Goal: Information Seeking & Learning: Learn about a topic

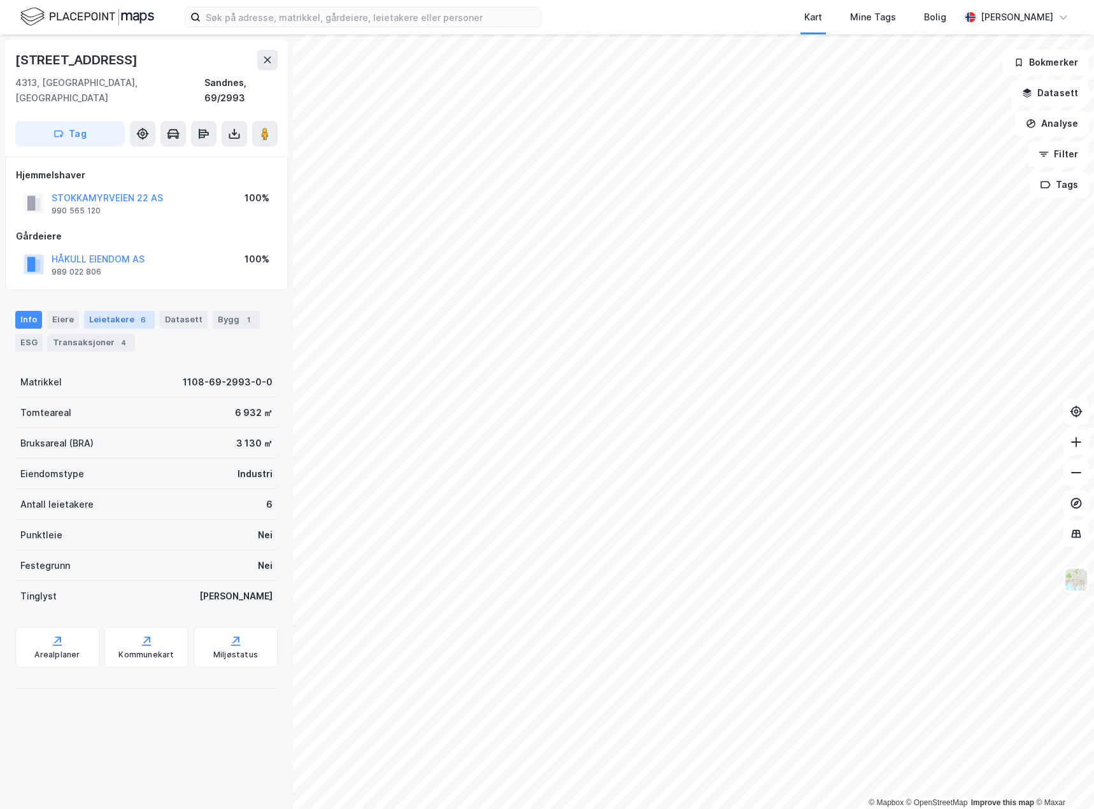
click at [138, 313] on div "6" at bounding box center [143, 319] width 13 height 13
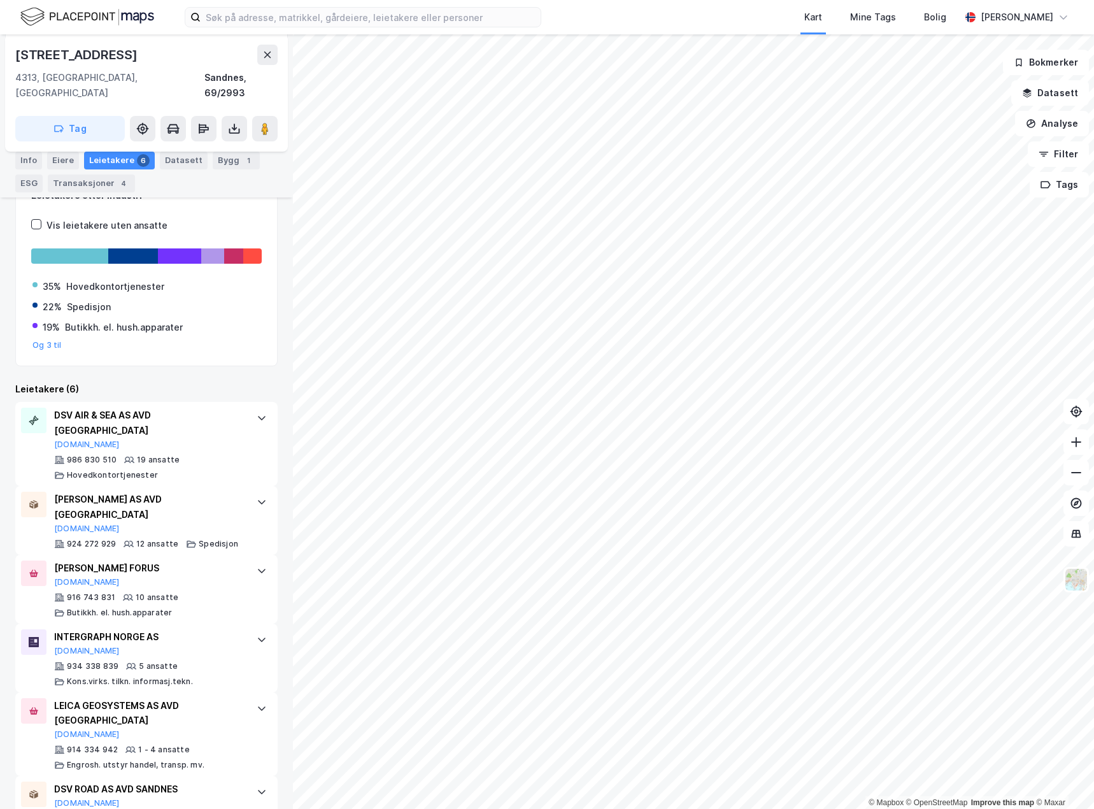
scroll to position [201, 0]
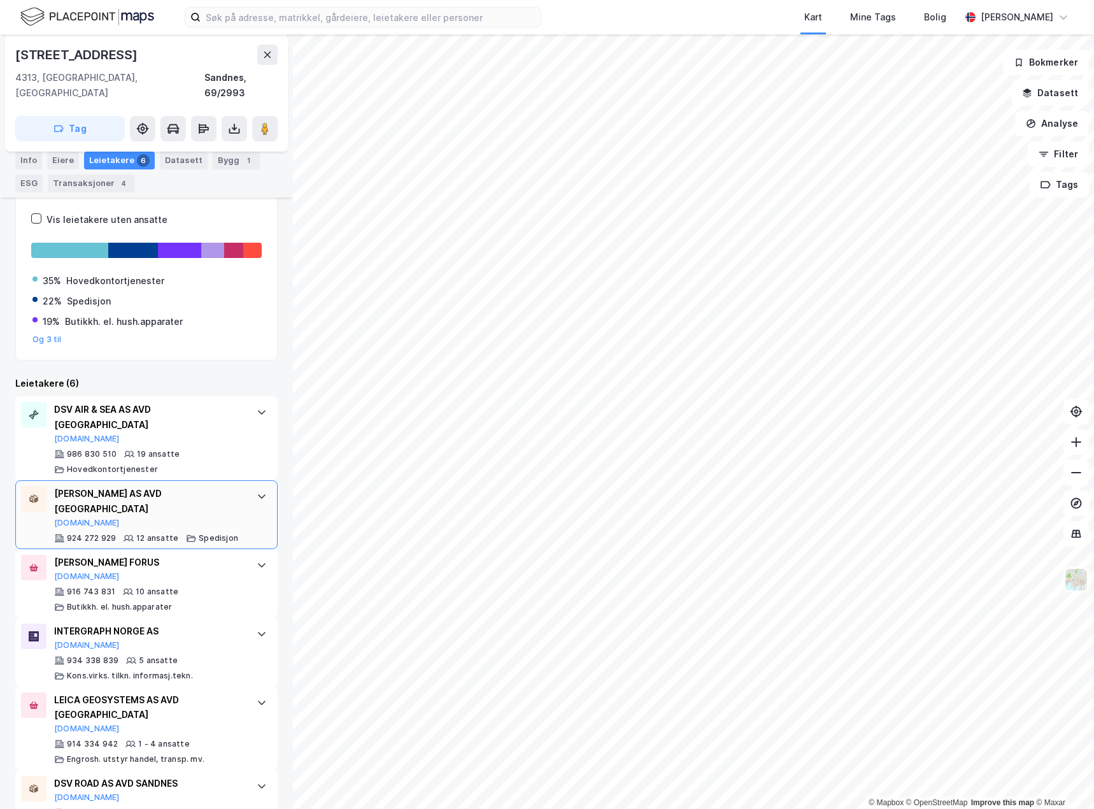
click at [174, 486] on div "[PERSON_NAME] AS AVD STAVANGER [DOMAIN_NAME]" at bounding box center [149, 507] width 190 height 42
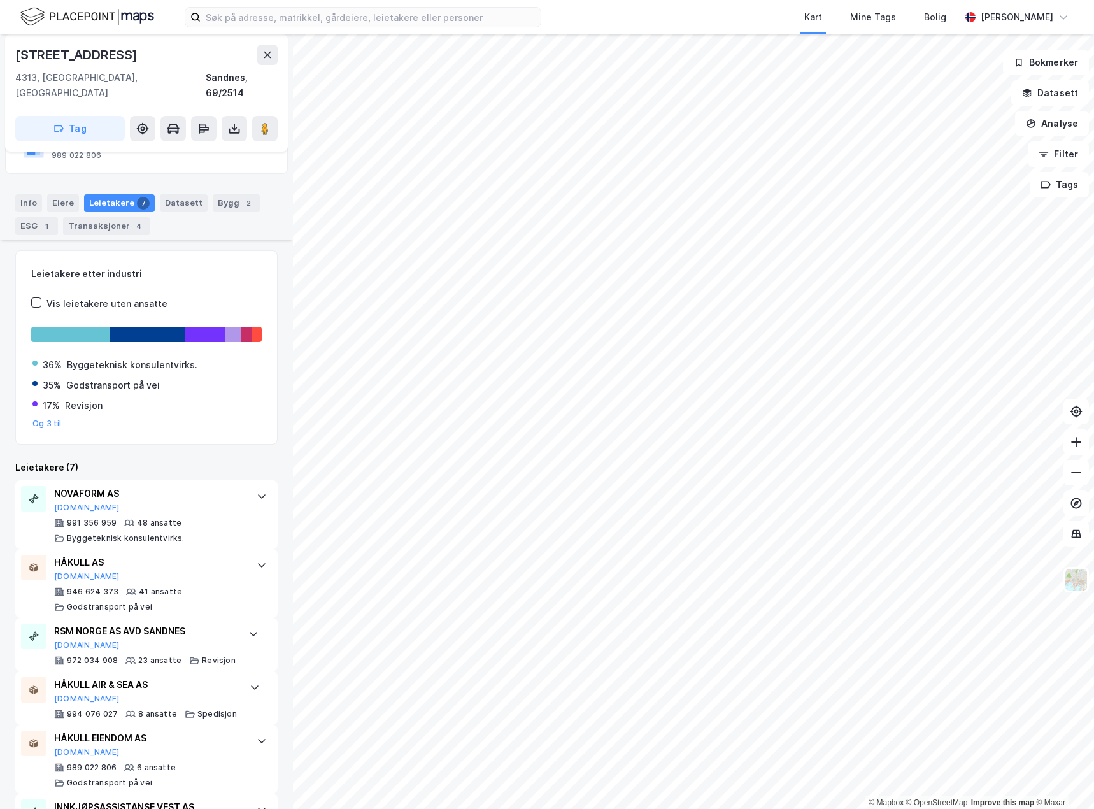
scroll to position [191, 0]
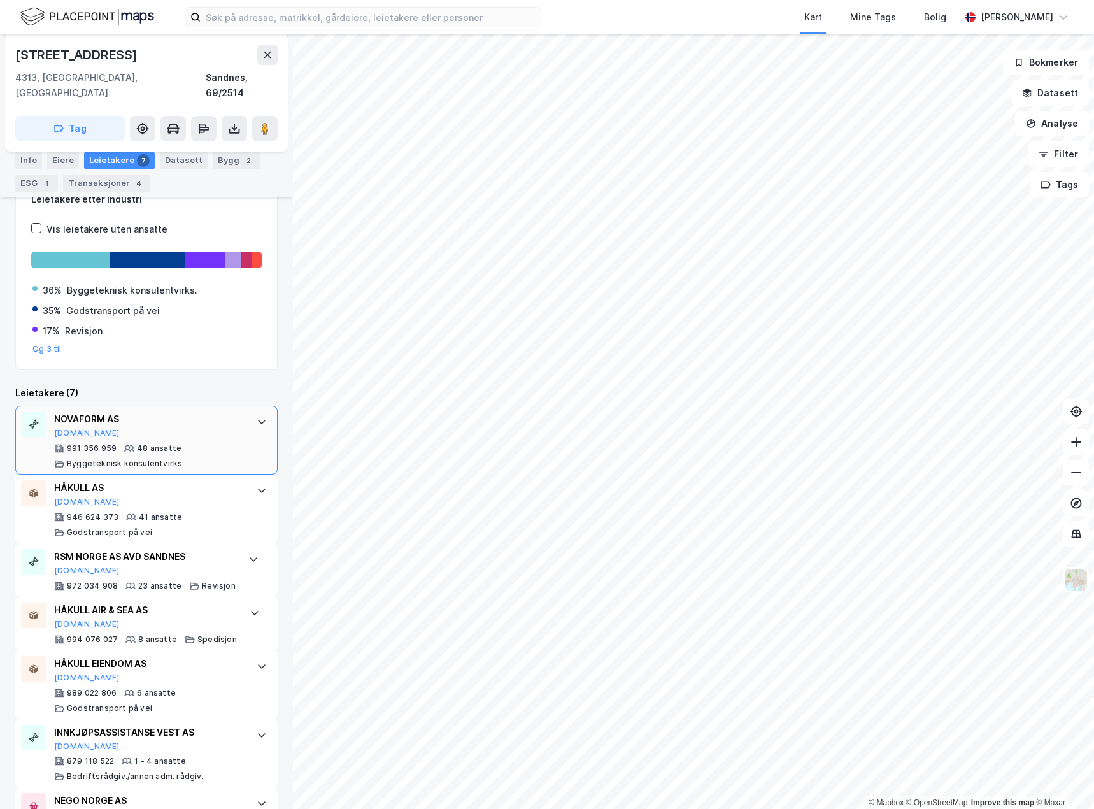
click at [236, 425] on div "NOVAFORM AS [DOMAIN_NAME] 991 356 959 48 ansatte [PERSON_NAME] konsulentvirks." at bounding box center [146, 440] width 262 height 69
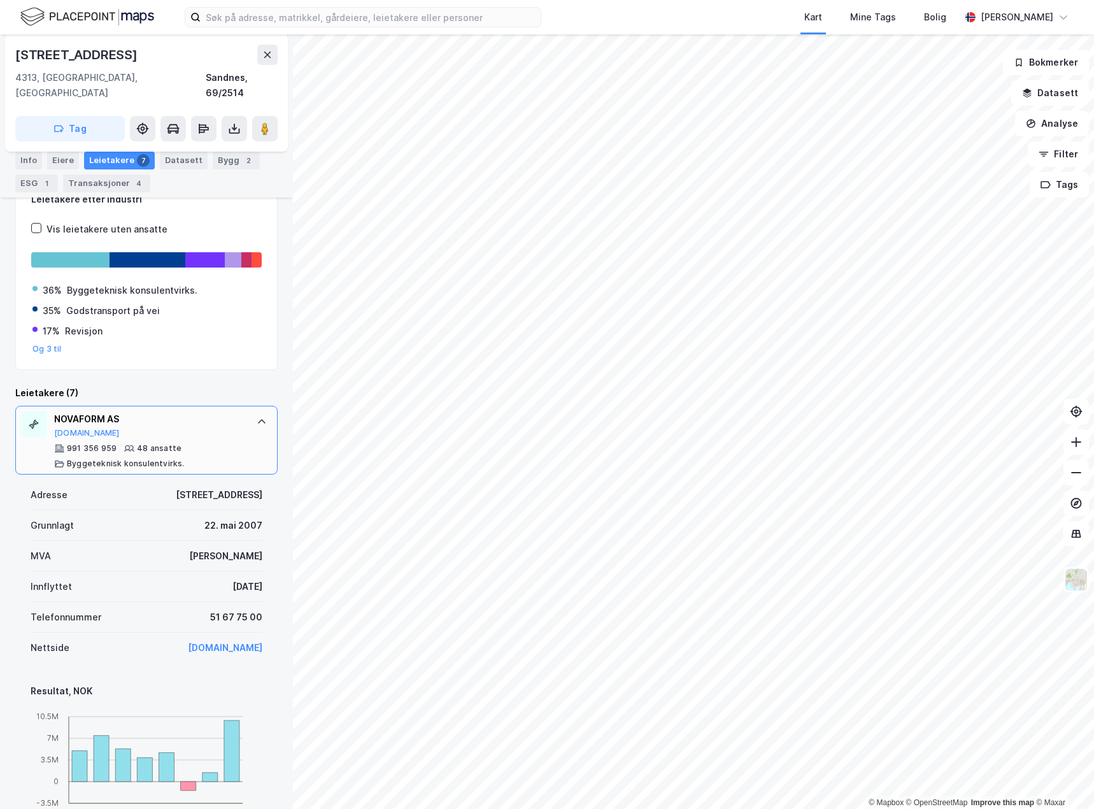
click at [232, 425] on div "NOVAFORM AS [DOMAIN_NAME] 991 356 959 48 ansatte [PERSON_NAME] konsulentvirks." at bounding box center [149, 439] width 190 height 57
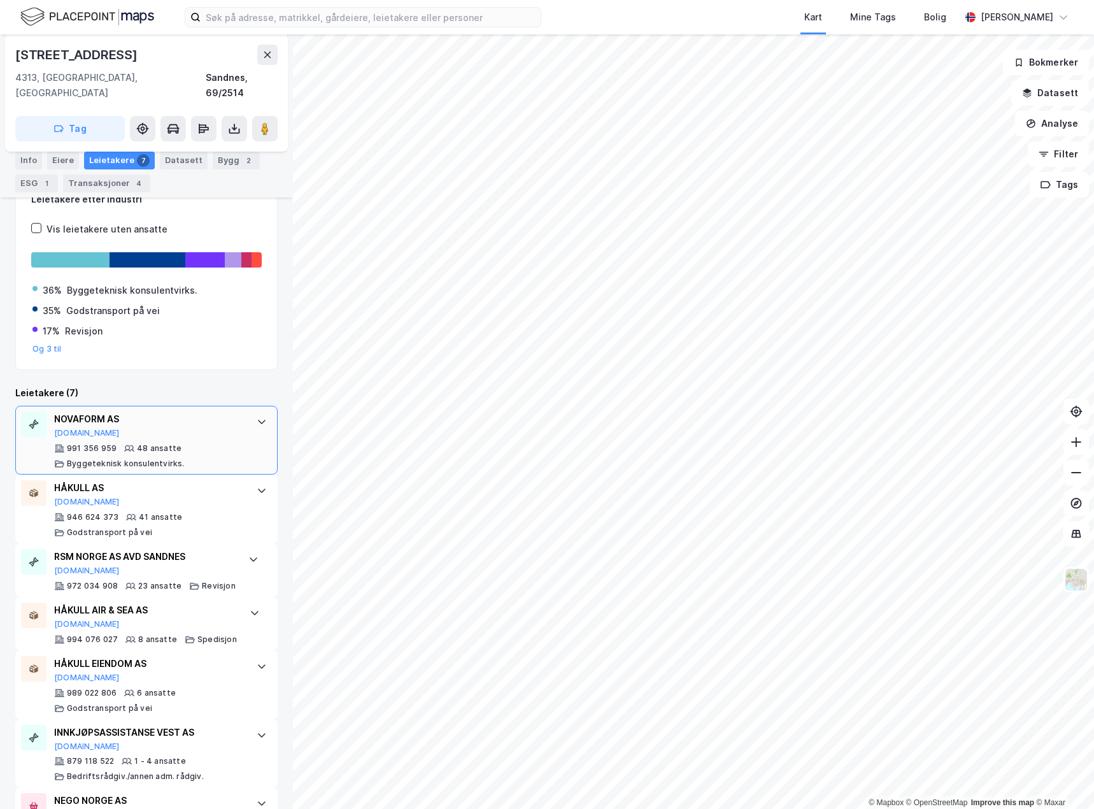
click at [223, 427] on div "NOVAFORM AS [DOMAIN_NAME] 991 356 959 48 ansatte [PERSON_NAME] konsulentvirks." at bounding box center [149, 439] width 190 height 57
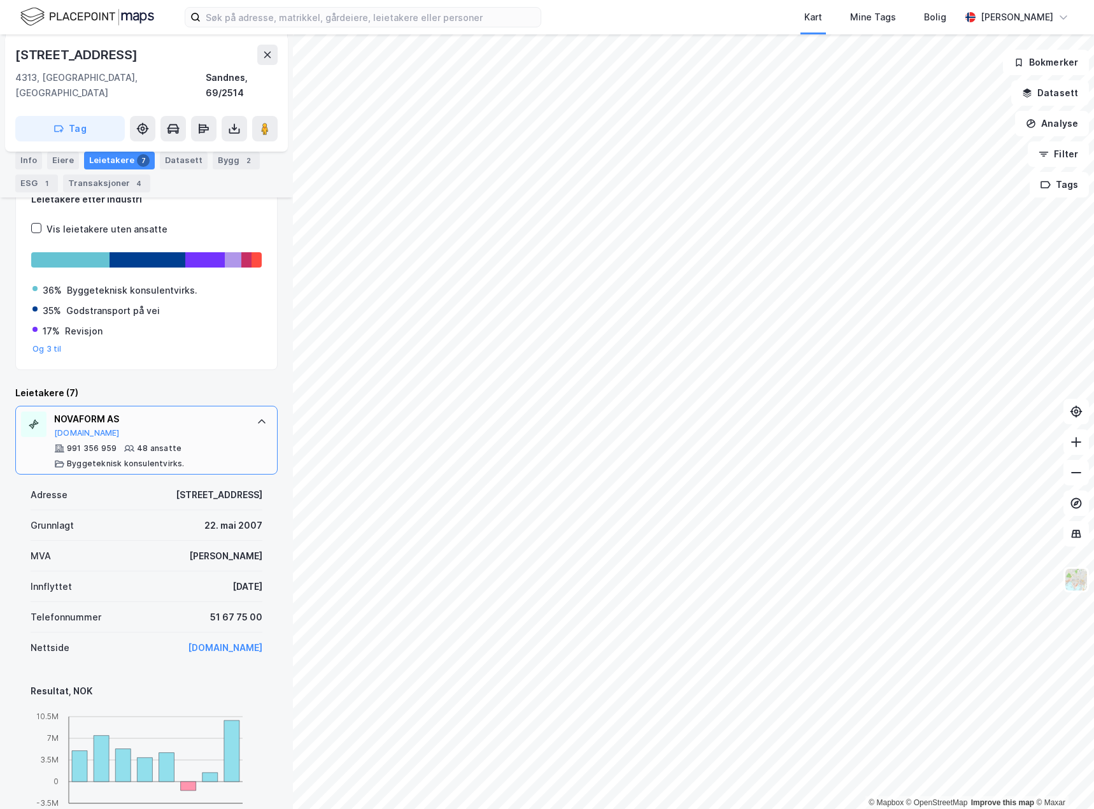
click at [251, 413] on div at bounding box center [261, 421] width 20 height 20
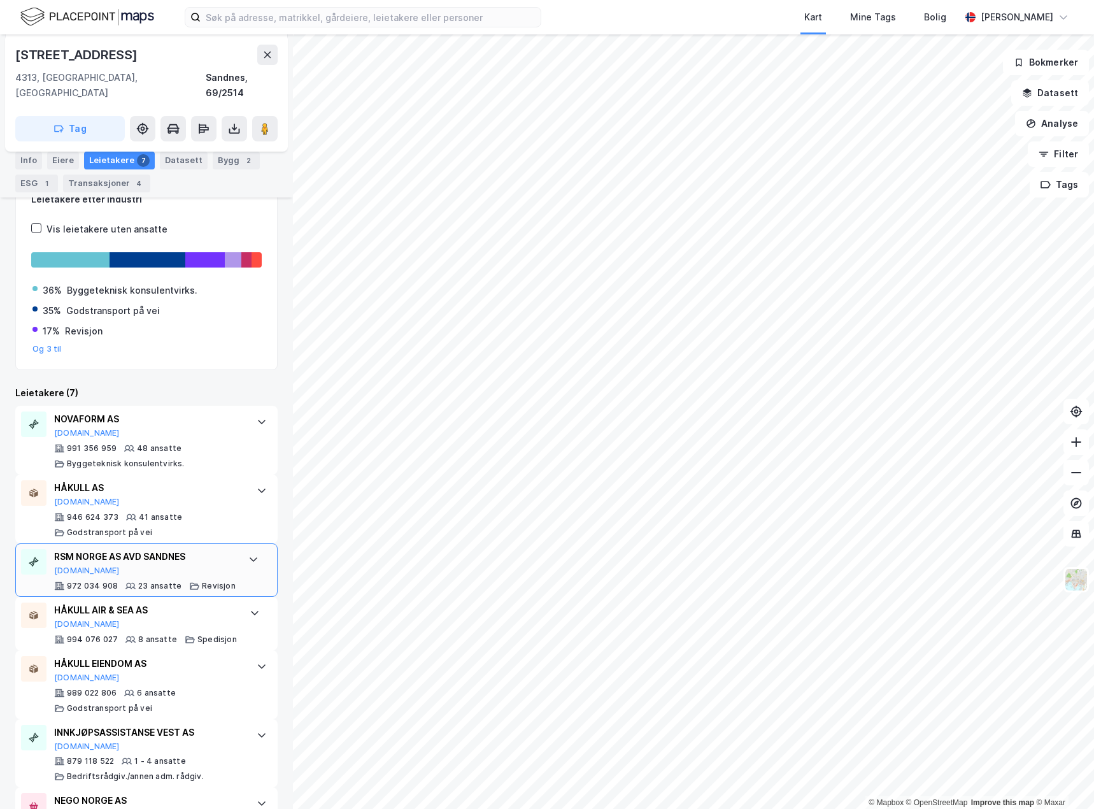
click at [248, 554] on icon at bounding box center [253, 559] width 10 height 10
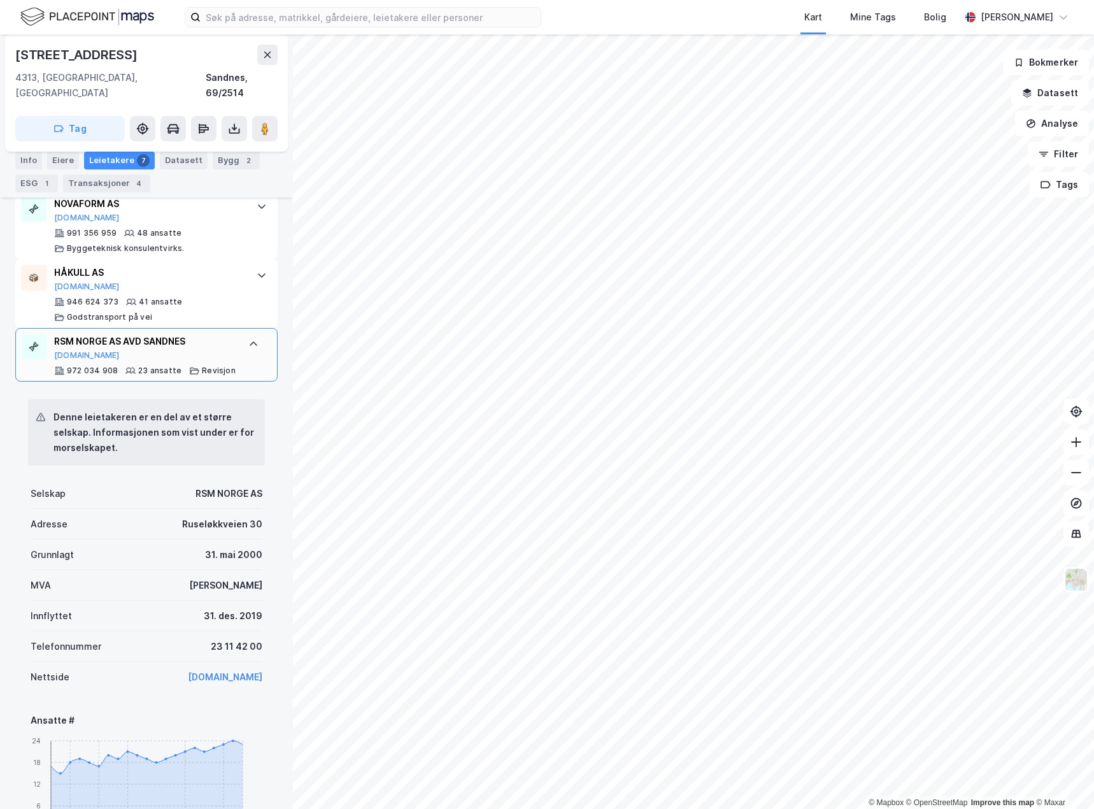
scroll to position [446, 0]
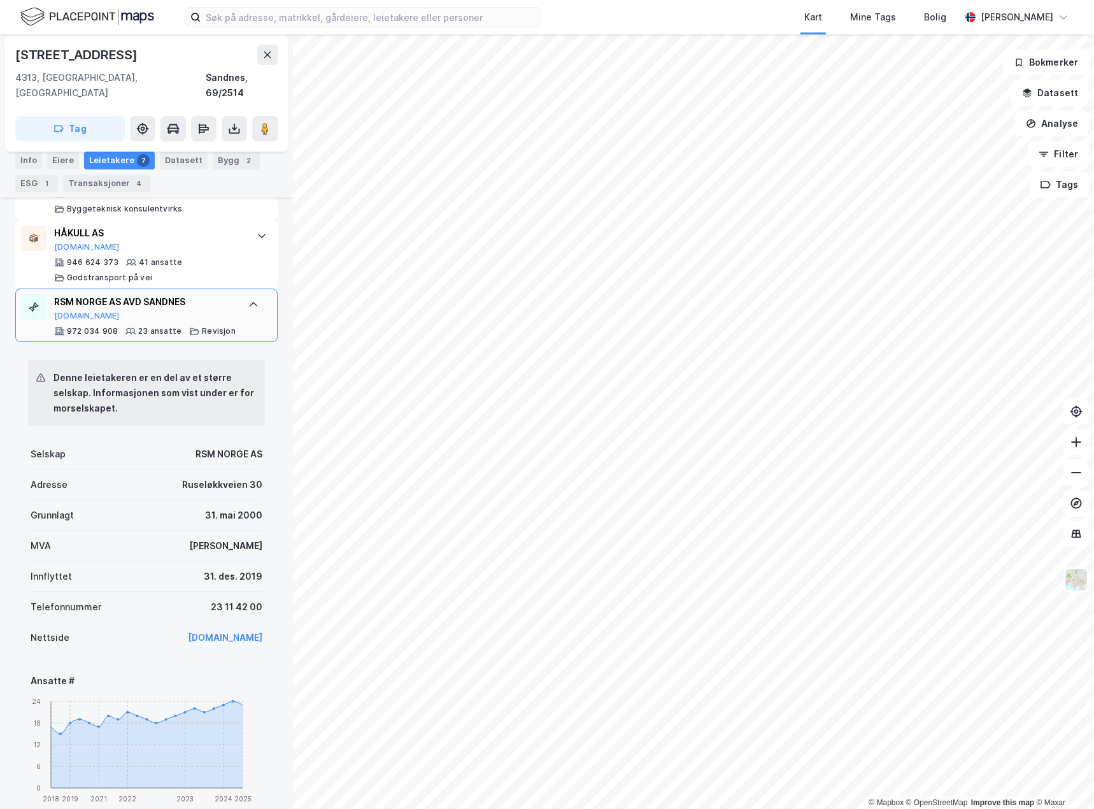
click at [245, 294] on div at bounding box center [253, 304] width 20 height 20
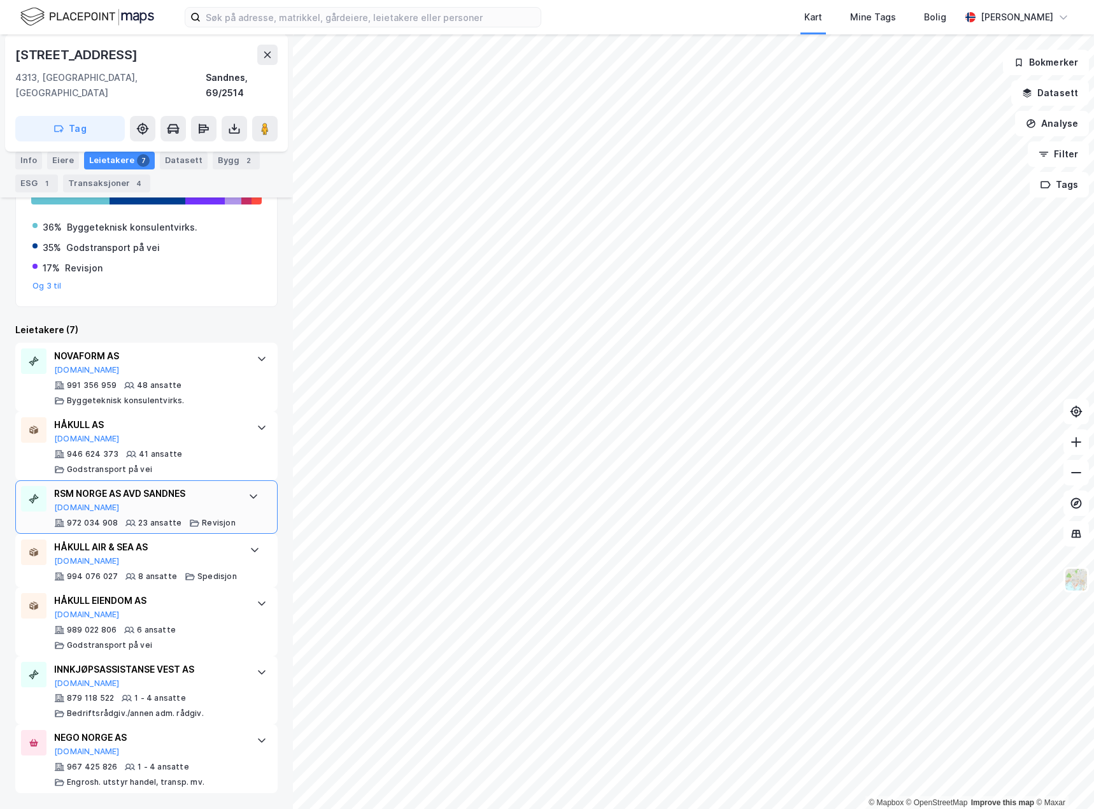
scroll to position [239, 0]
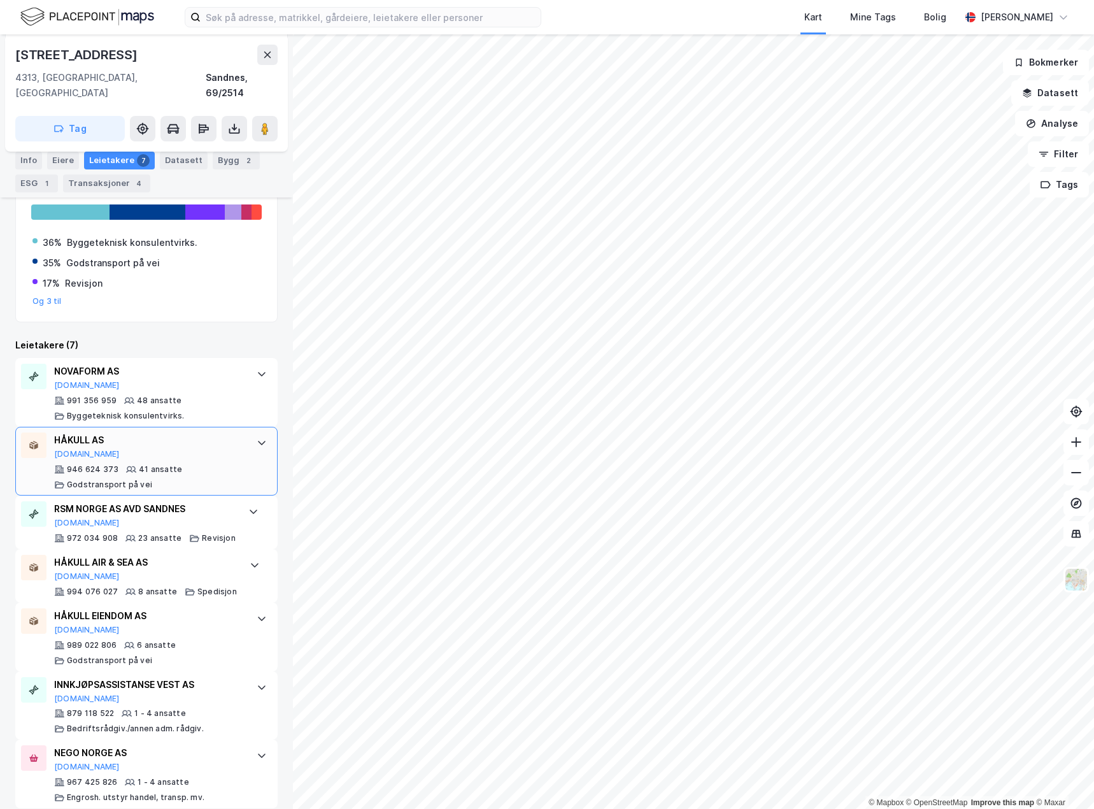
click at [332, 444] on div "© Mapbox © OpenStreetMap Improve this map © Maxar [STREET_ADDRESS] Tag Hjemmels…" at bounding box center [547, 421] width 1094 height 774
